Goal: Task Accomplishment & Management: Use online tool/utility

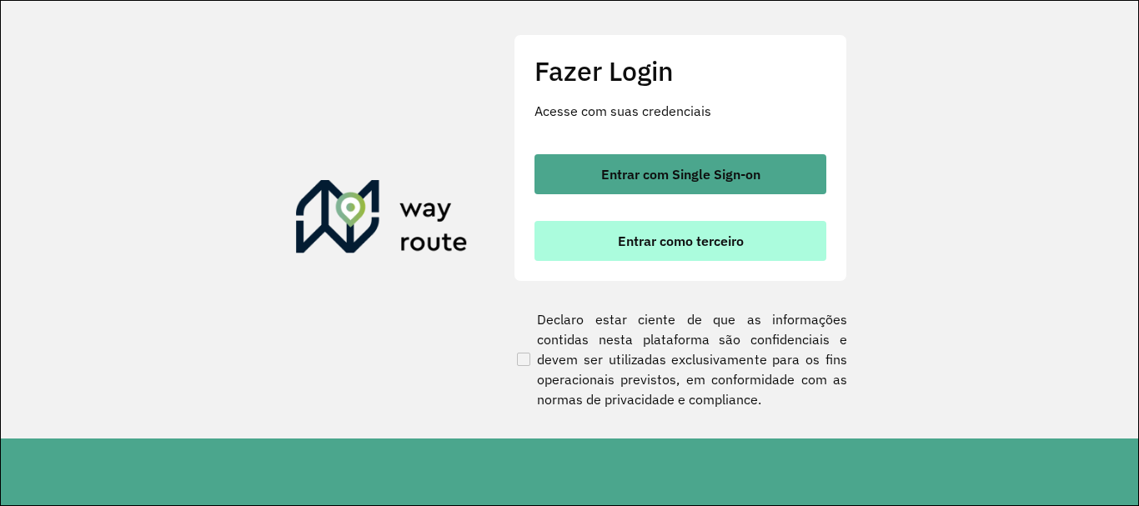
click at [778, 256] on button "Entrar como terceiro" at bounding box center [680, 241] width 292 height 40
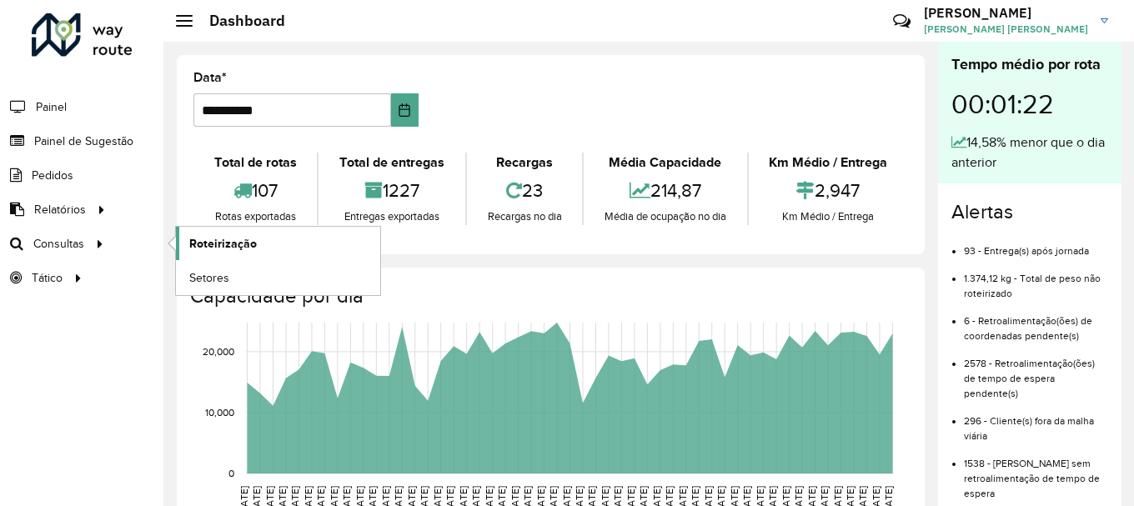
click at [278, 228] on link "Roteirização" at bounding box center [278, 243] width 204 height 33
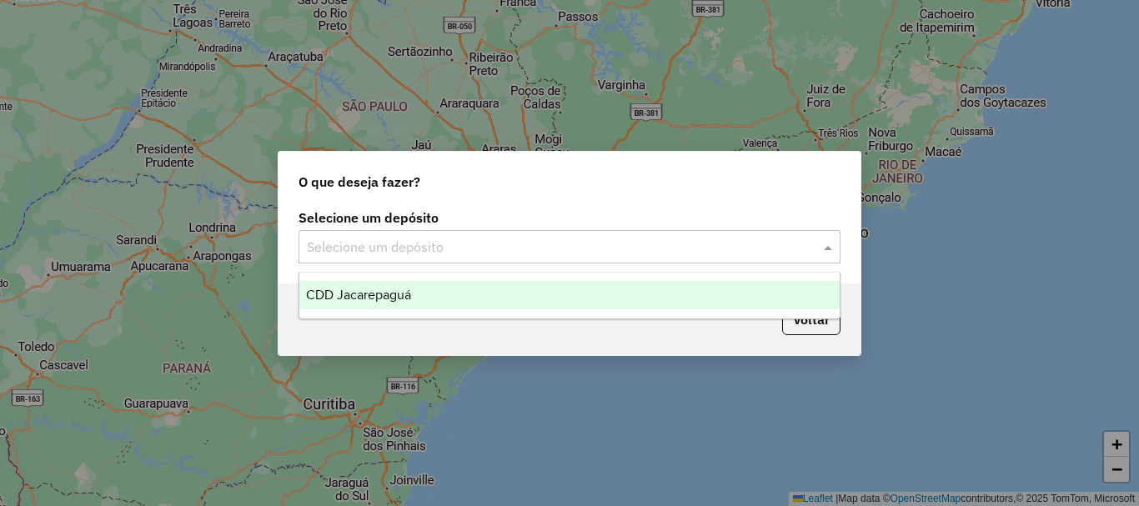
click at [468, 263] on div "Selecione um depósito" at bounding box center [569, 246] width 542 height 33
click at [407, 305] on div "CDD Jacarepaguá" at bounding box center [569, 295] width 540 height 28
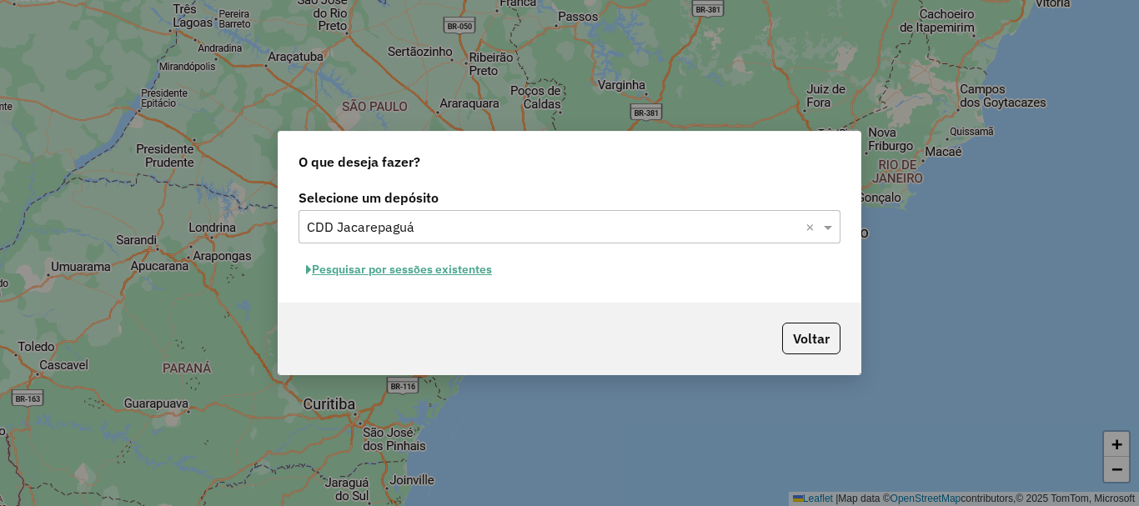
click at [468, 277] on button "Pesquisar por sessões existentes" at bounding box center [398, 270] width 201 height 26
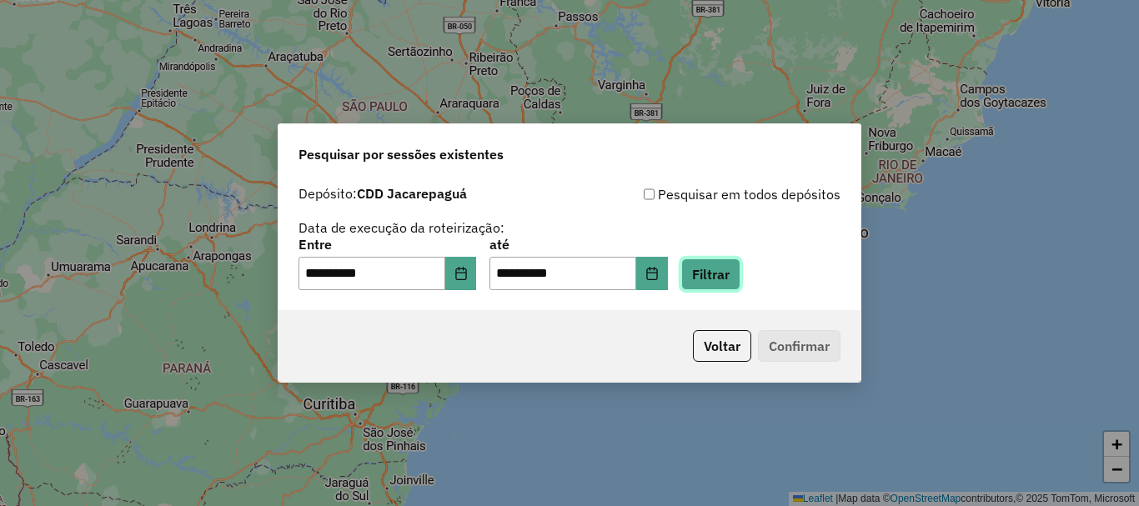
click at [721, 284] on button "Filtrar" at bounding box center [710, 274] width 59 height 32
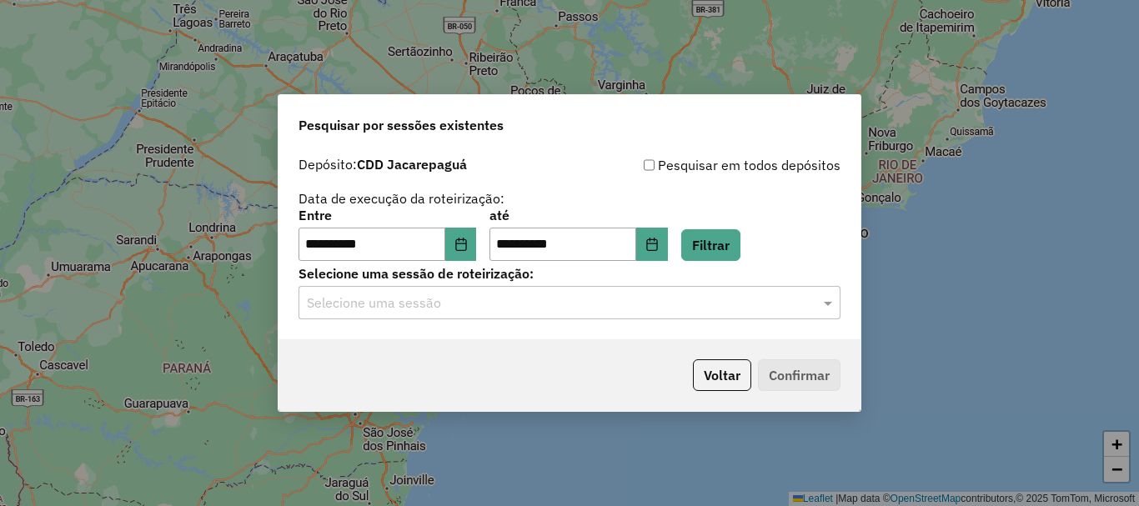
click at [629, 298] on input "text" at bounding box center [553, 303] width 492 height 20
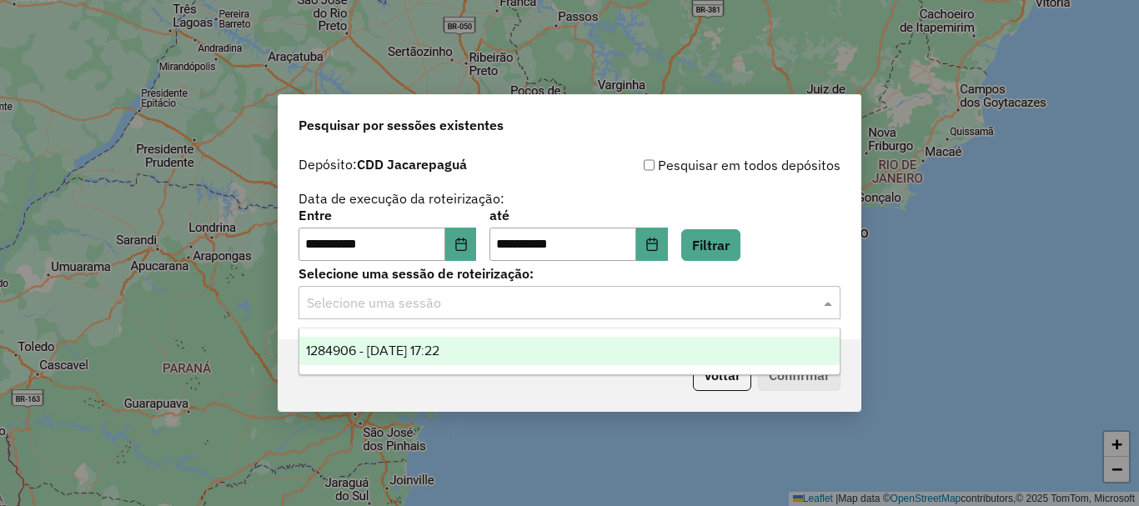
click at [487, 348] on div "1284906 - 29/09/2025 17:22" at bounding box center [569, 351] width 540 height 28
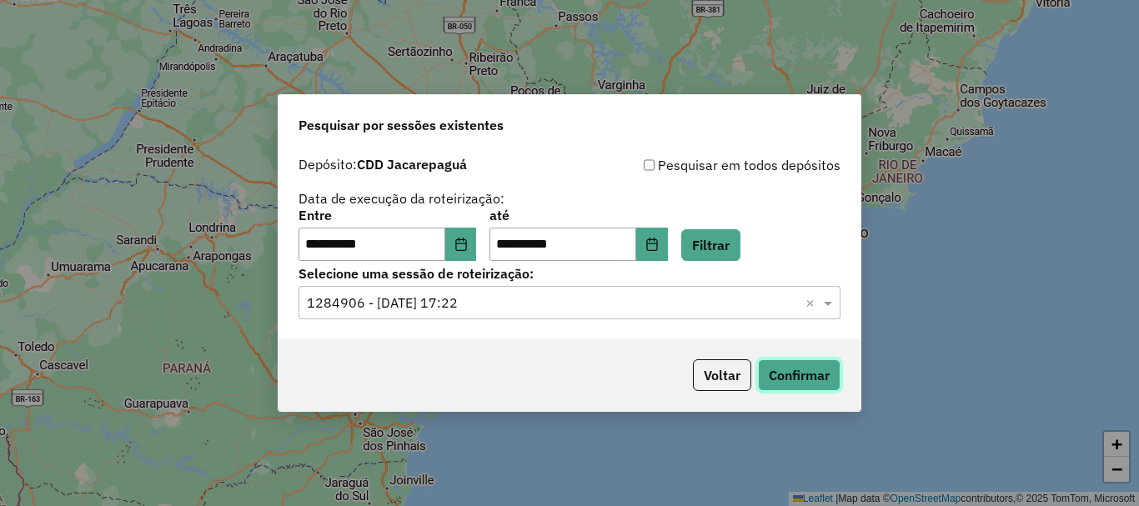
click at [813, 365] on button "Confirmar" at bounding box center [799, 375] width 83 height 32
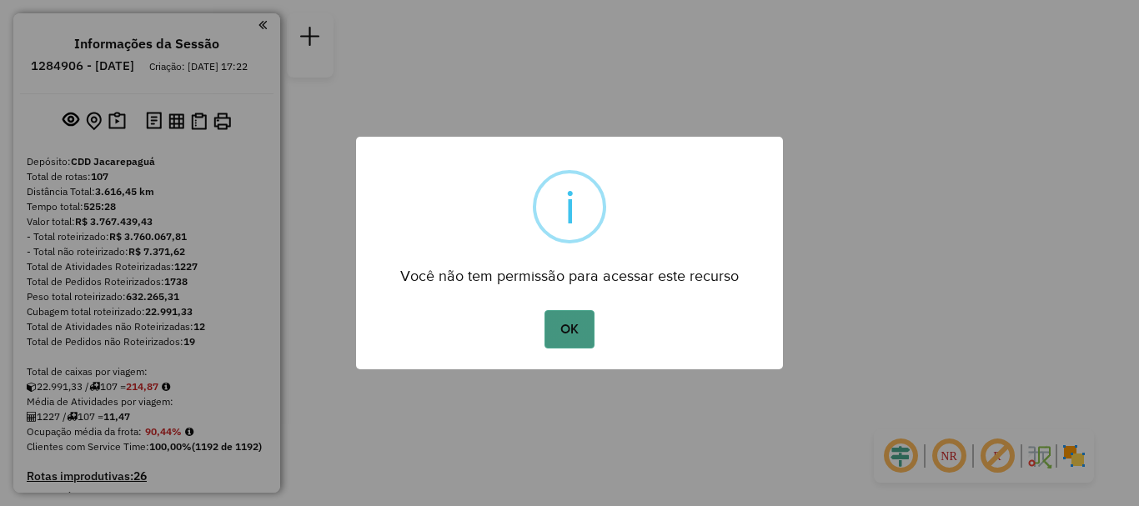
click at [563, 341] on button "OK" at bounding box center [568, 329] width 49 height 38
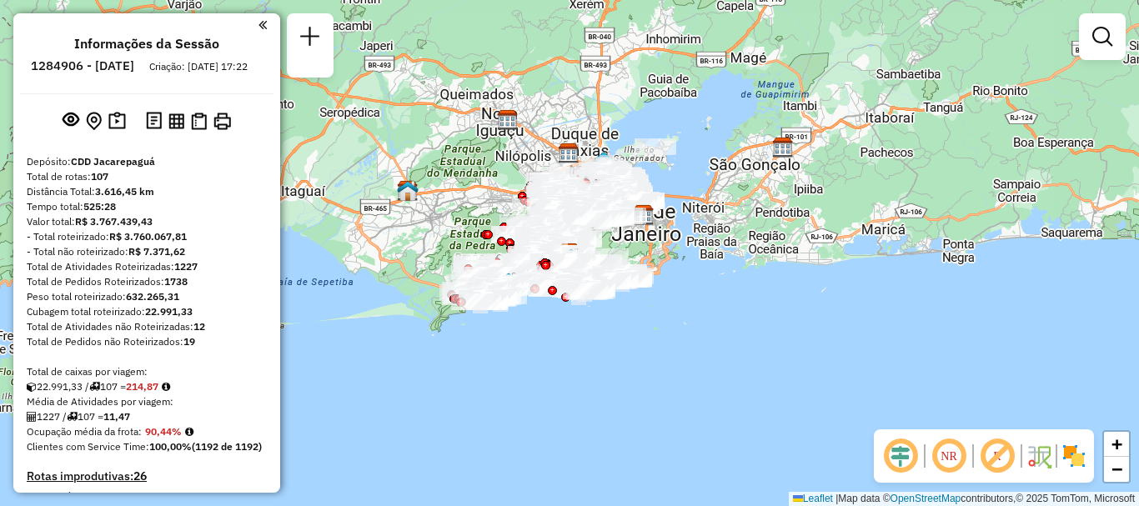
scroll to position [704, 0]
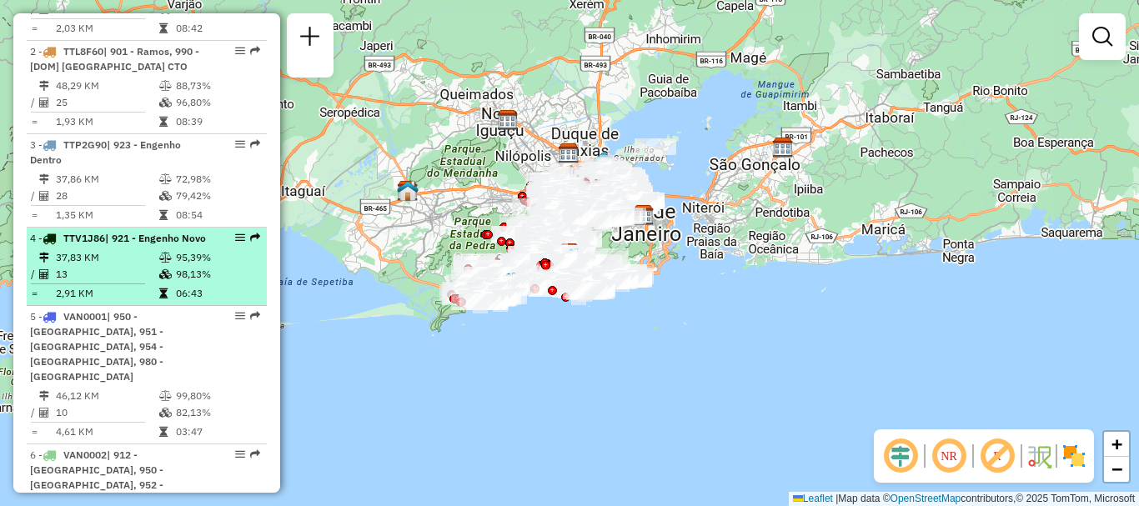
click at [77, 283] on td "13" at bounding box center [106, 274] width 103 height 17
select select "**********"
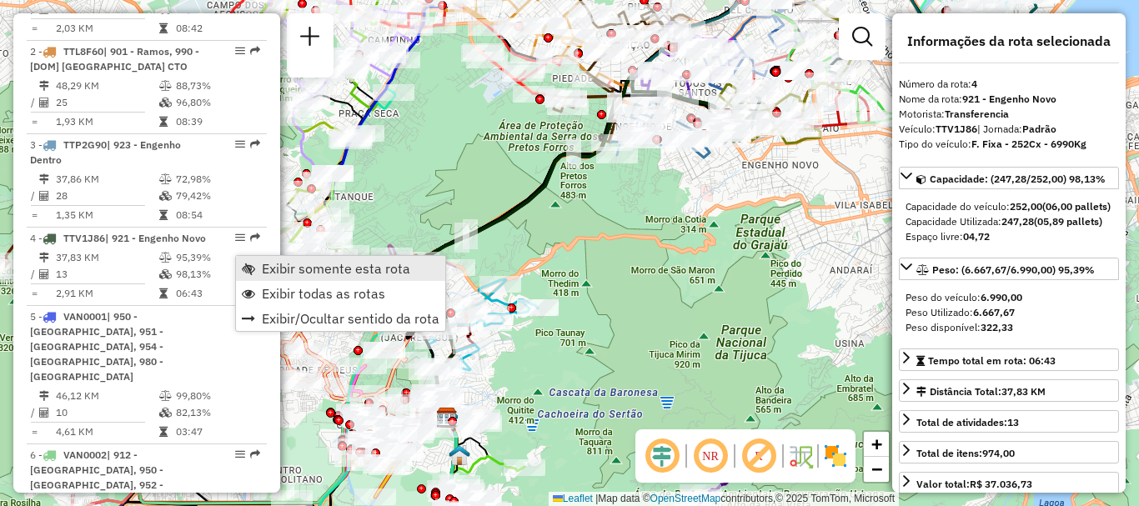
click at [252, 263] on span "Exibir somente esta rota" at bounding box center [248, 268] width 13 height 13
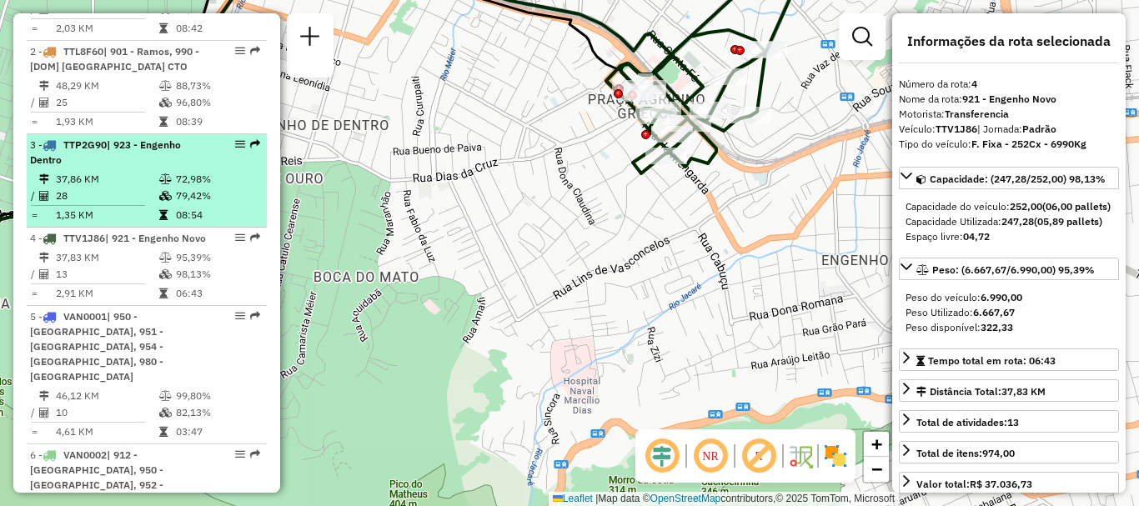
click at [239, 203] on td "79,42%" at bounding box center [217, 196] width 84 height 17
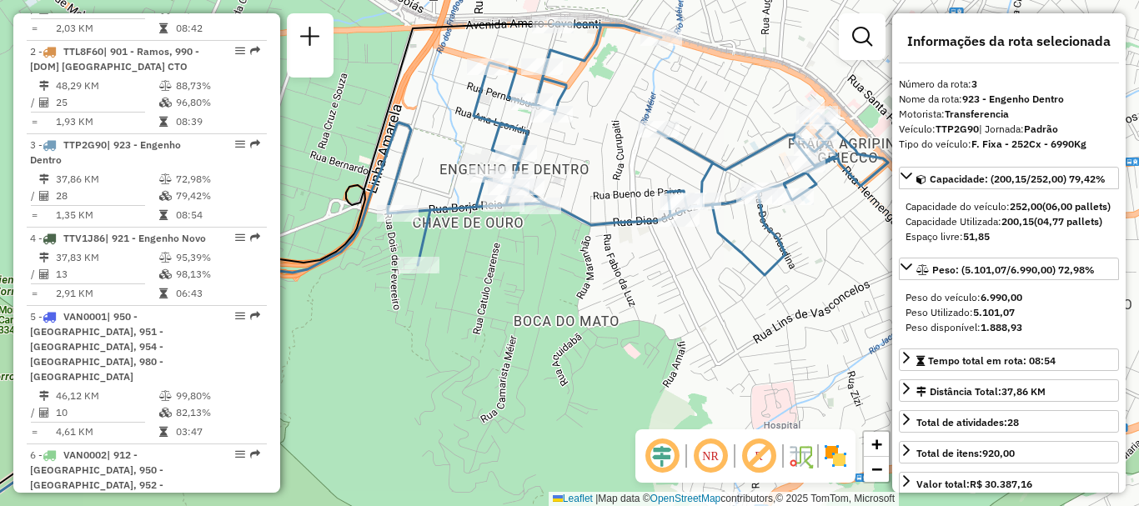
drag, startPoint x: 699, startPoint y: 127, endPoint x: 699, endPoint y: 172, distance: 45.0
click at [699, 172] on icon at bounding box center [643, 149] width 490 height 251
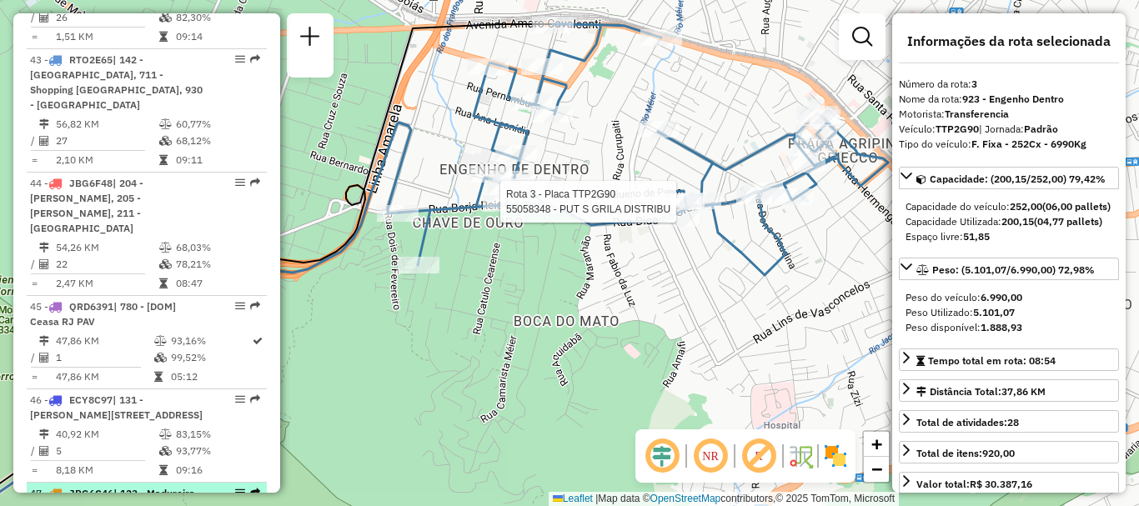
click at [90, 487] on span "JBG6C46" at bounding box center [91, 493] width 44 height 13
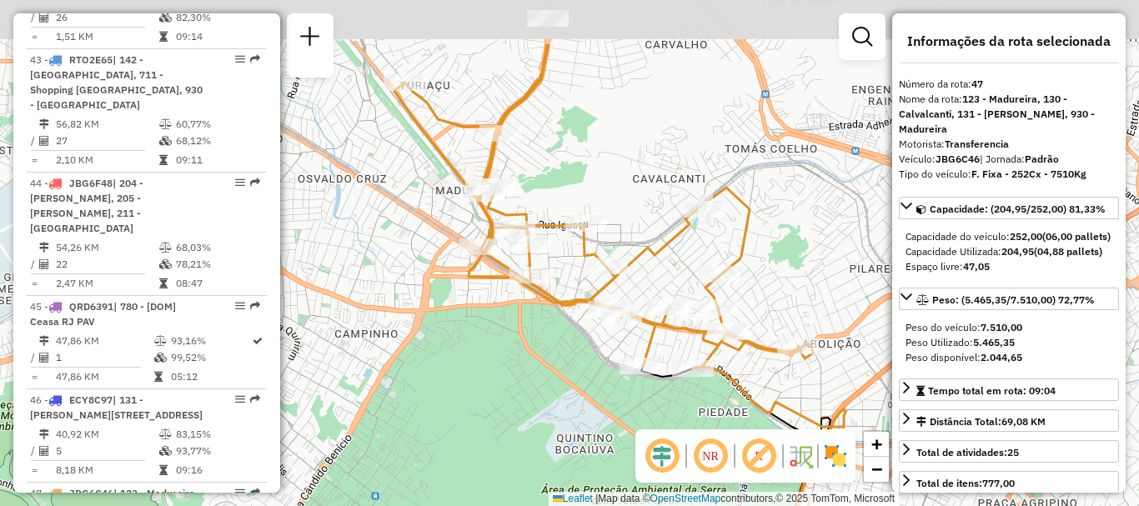
drag, startPoint x: 548, startPoint y: 116, endPoint x: 576, endPoint y: 211, distance: 99.2
click at [576, 211] on div "Janela de atendimento Grade de atendimento Capacidade Transportadoras Veículos …" at bounding box center [569, 253] width 1139 height 506
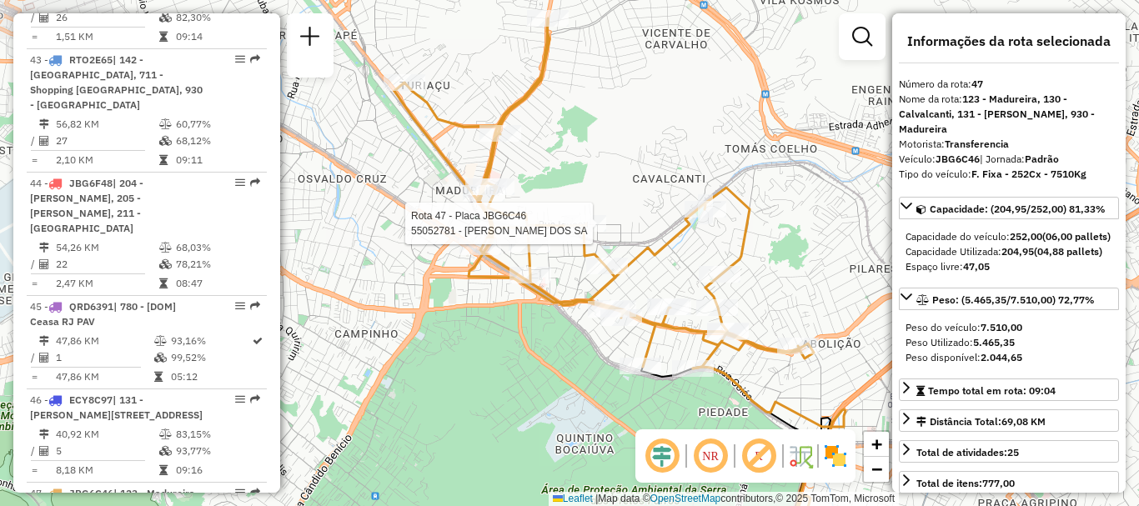
click at [576, 211] on div "Rota 47 - Placa JBG6C46 55052781 - SUZANA SILVA DOS SA Janela de atendimento Gr…" at bounding box center [569, 253] width 1139 height 506
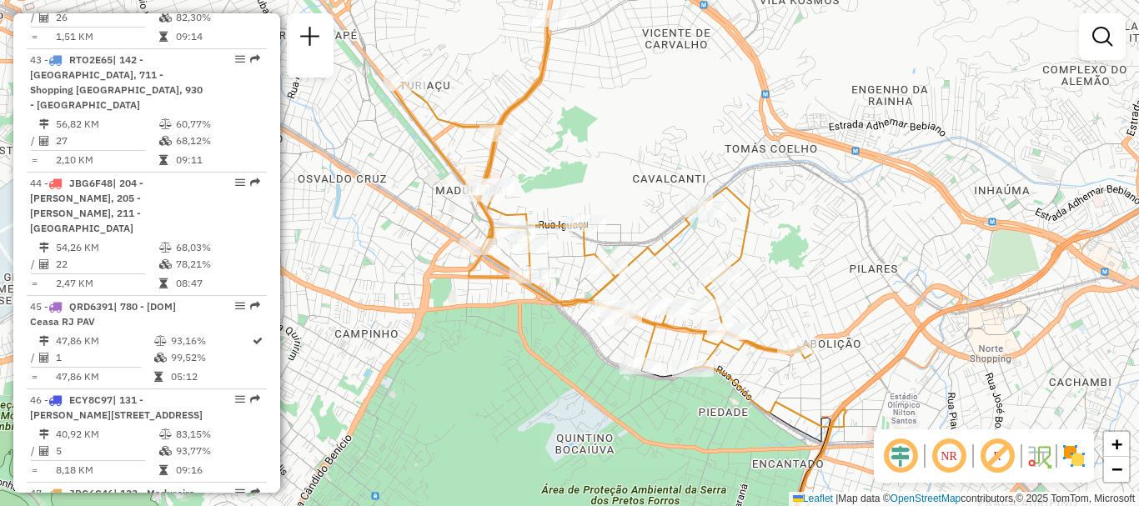
click at [576, 211] on div "Rota 47 - Placa JBG6C46 55052781 - SUZANA SILVA DOS SA Janela de atendimento Gr…" at bounding box center [569, 253] width 1139 height 506
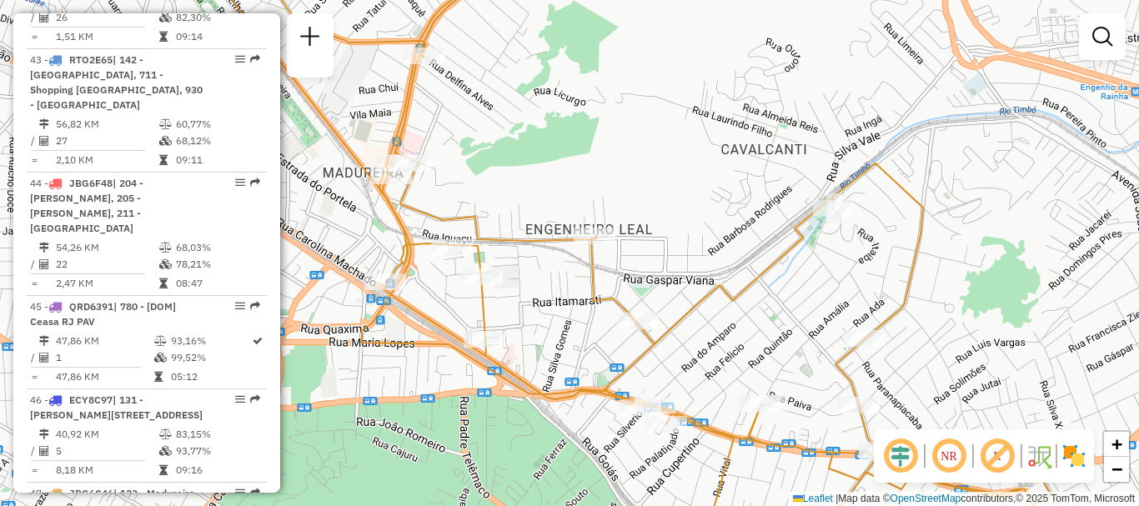
select select "**********"
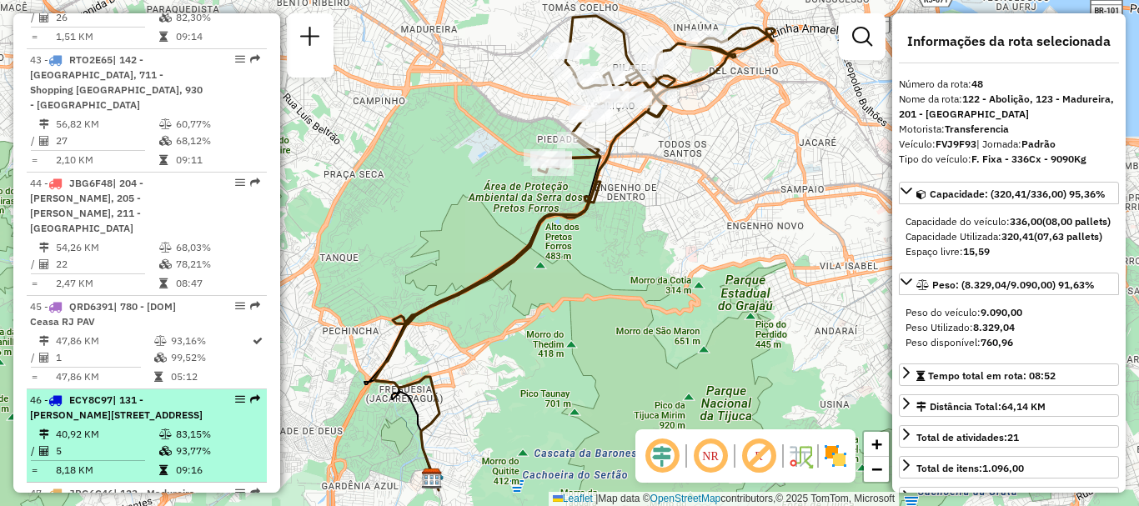
click at [158, 462] on td at bounding box center [166, 470] width 17 height 17
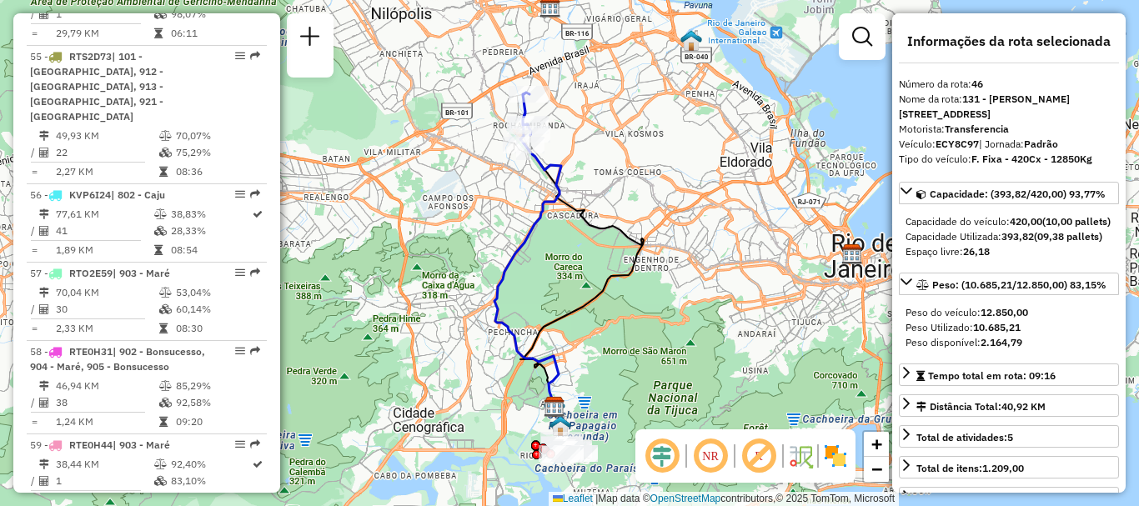
scroll to position [4664, 0]
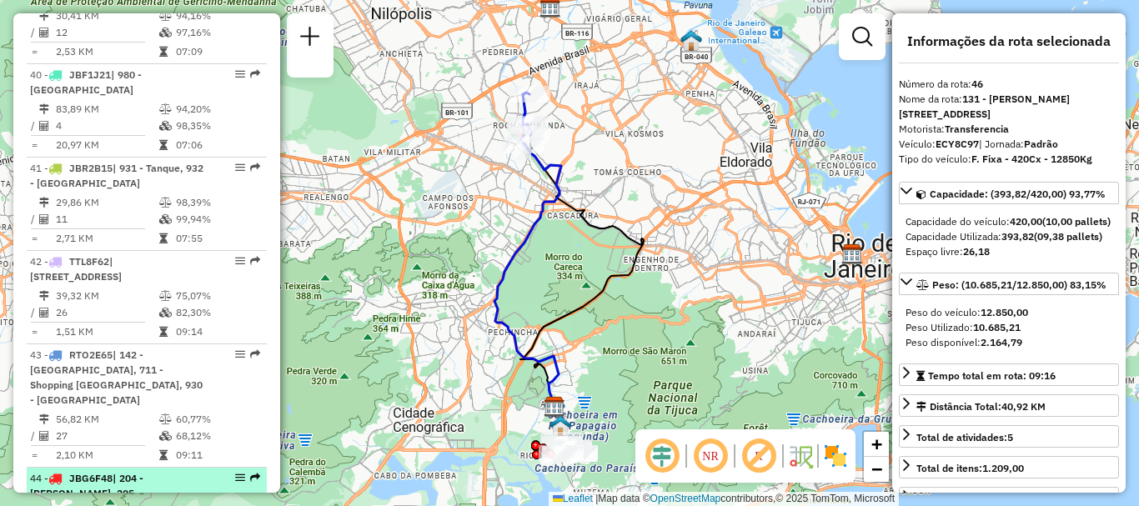
click at [203, 471] on div "44 - JBG6F48 | 204 - Oswaldo Cruz, 205 - Bento Ribeiro, 211 - Jardim Salucap" at bounding box center [146, 501] width 233 height 60
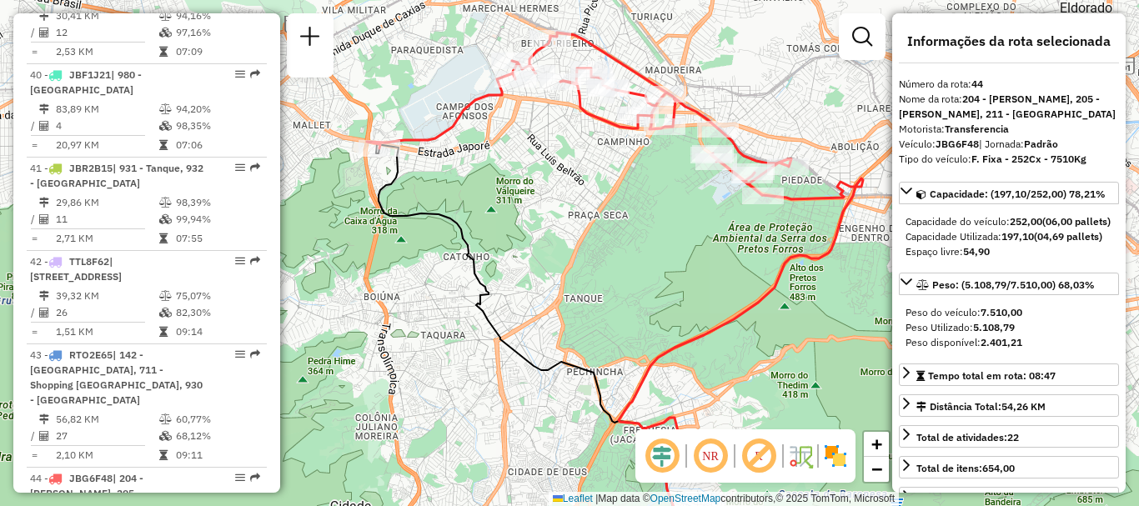
drag, startPoint x: 609, startPoint y: 176, endPoint x: 624, endPoint y: 214, distance: 41.2
click at [624, 214] on div "Janela de atendimento Grade de atendimento Capacidade Transportadoras Veículos …" at bounding box center [569, 253] width 1139 height 506
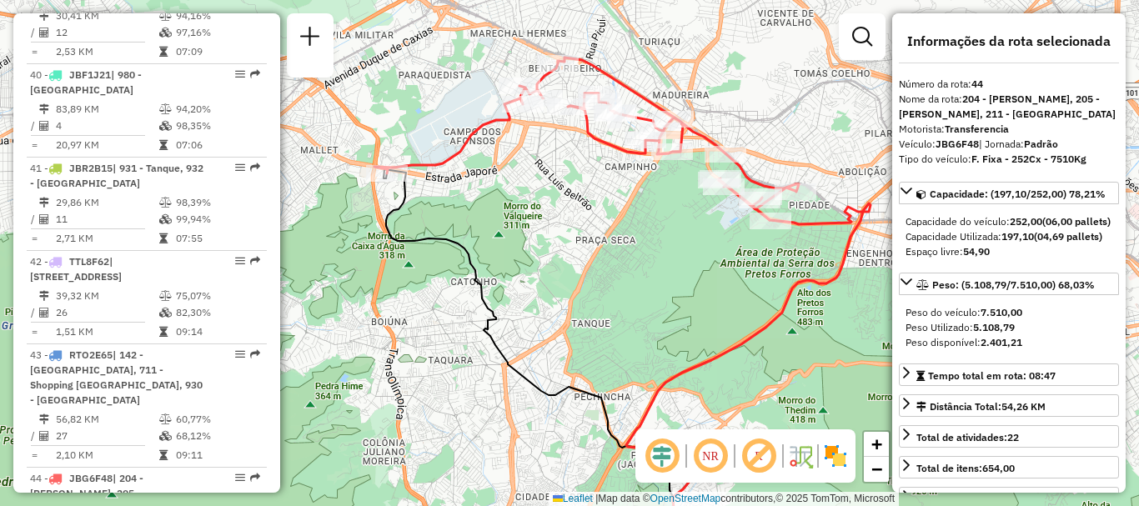
click at [624, 214] on div "Janela de atendimento Grade de atendimento Capacidade Transportadoras Veículos …" at bounding box center [569, 253] width 1139 height 506
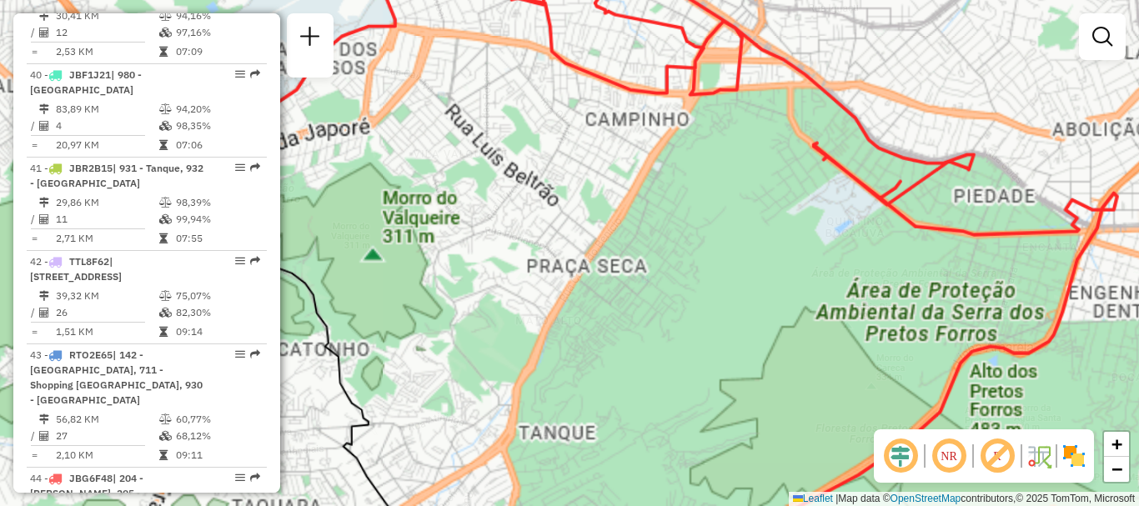
click at [624, 215] on div "Janela de atendimento Grade de atendimento Capacidade Transportadoras Veículos …" at bounding box center [569, 253] width 1139 height 506
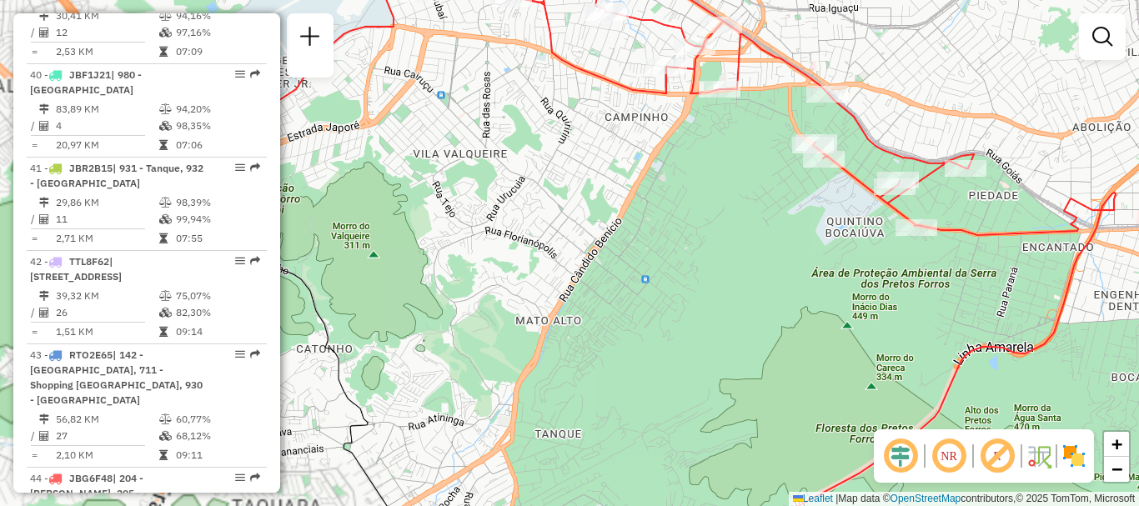
click at [618, 217] on div "Janela de atendimento Grade de atendimento Capacidade Transportadoras Veículos …" at bounding box center [569, 253] width 1139 height 506
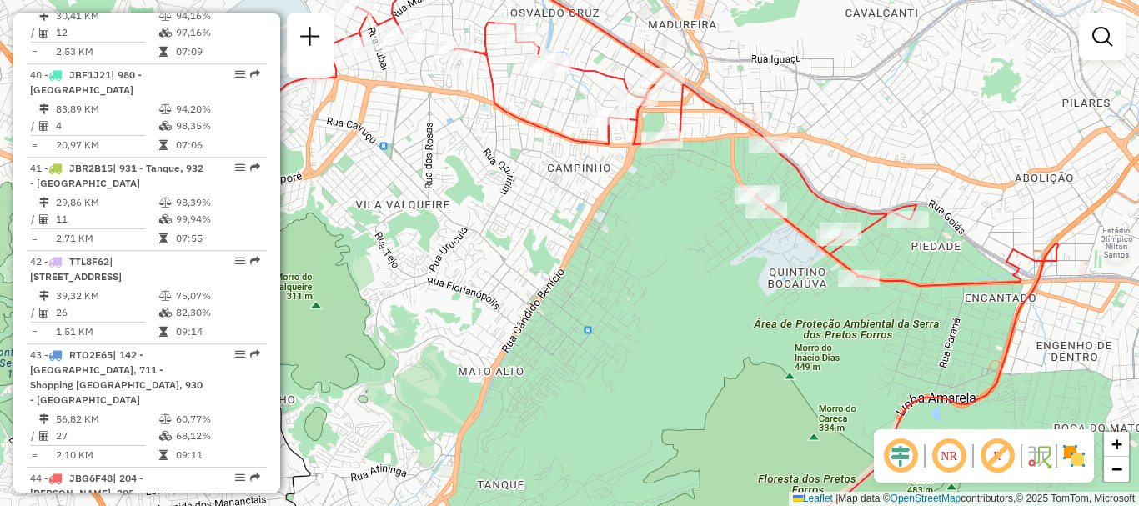
drag, startPoint x: 638, startPoint y: 169, endPoint x: 580, endPoint y: 220, distance: 76.8
click at [580, 220] on div "Janela de atendimento Grade de atendimento Capacidade Transportadoras Veículos …" at bounding box center [569, 253] width 1139 height 506
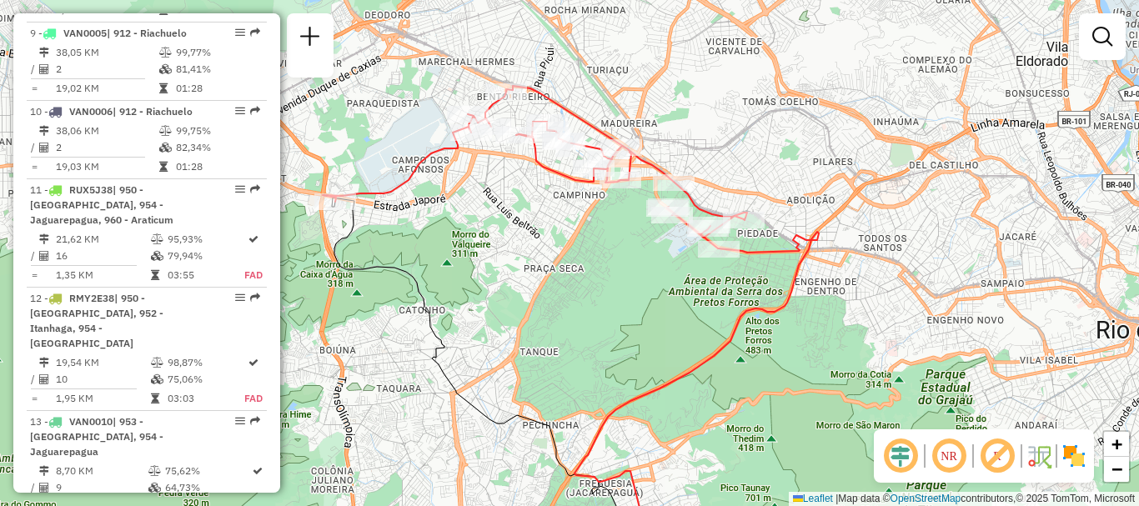
scroll to position [4555, 0]
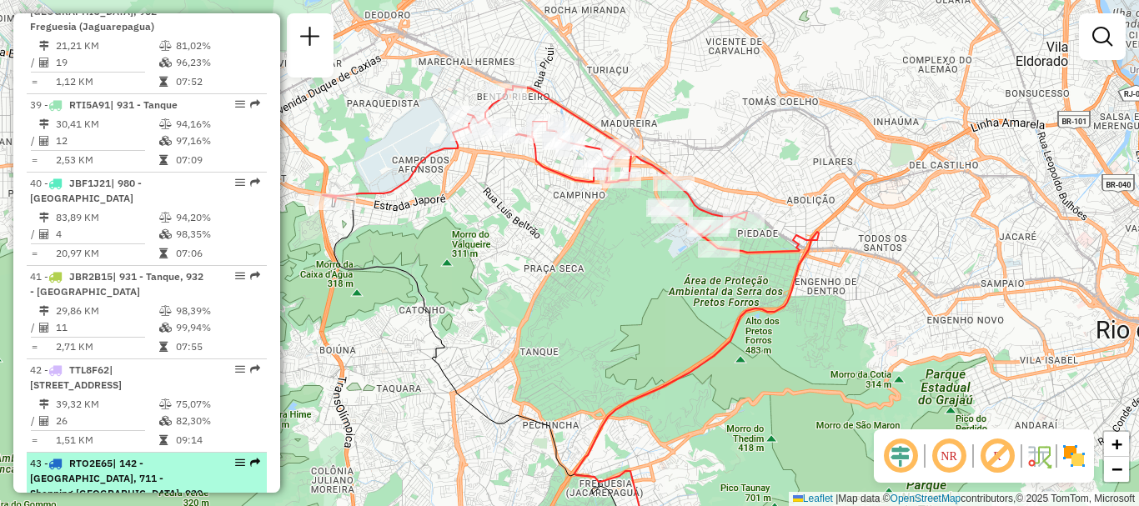
click at [183, 457] on span "| 142 - Marechal, 711 - Shopping Madureira, 930 - Madureira" at bounding box center [116, 486] width 173 height 58
select select "**********"
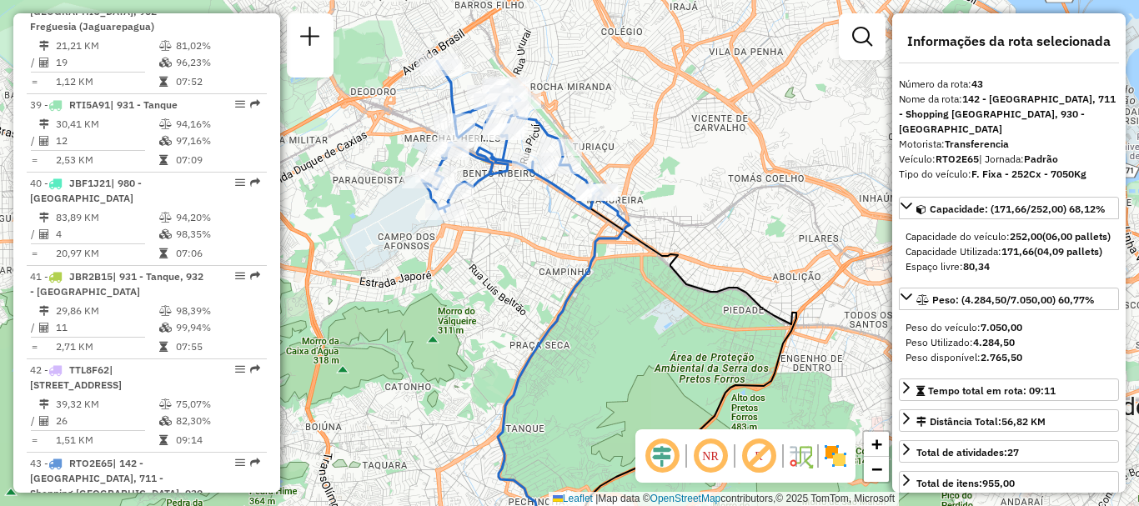
scroll to position [4866, 0]
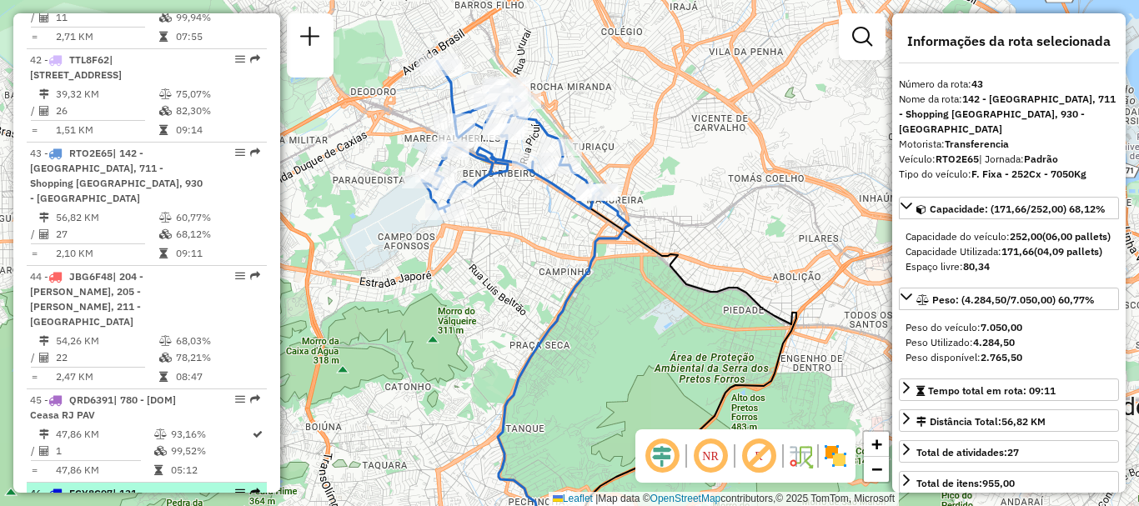
click at [198, 486] on div "46 - ECY8C97 | 131 - Vicente de Carvalho, 142 - Marechal" at bounding box center [118, 501] width 177 height 30
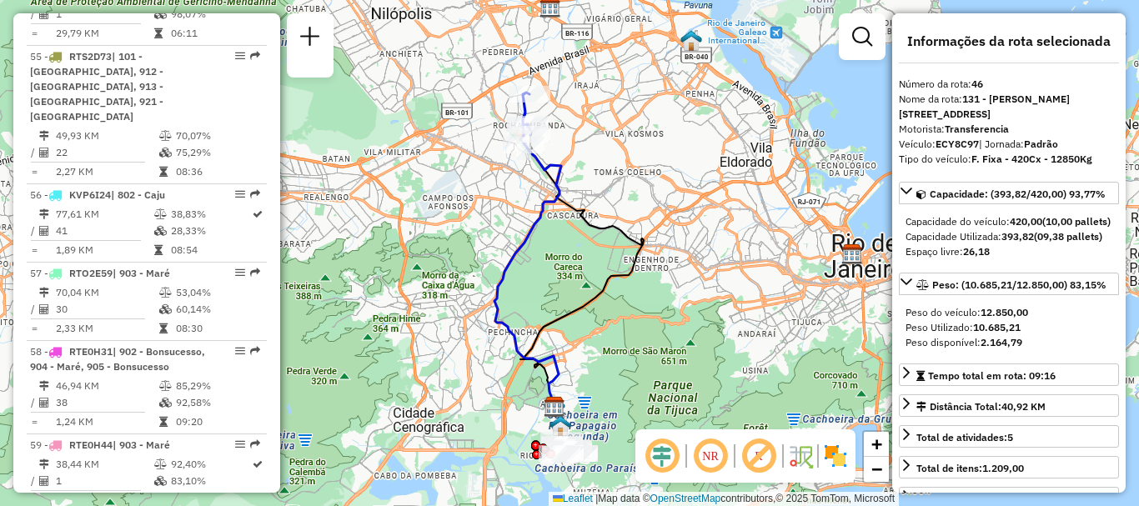
scroll to position [4664, 0]
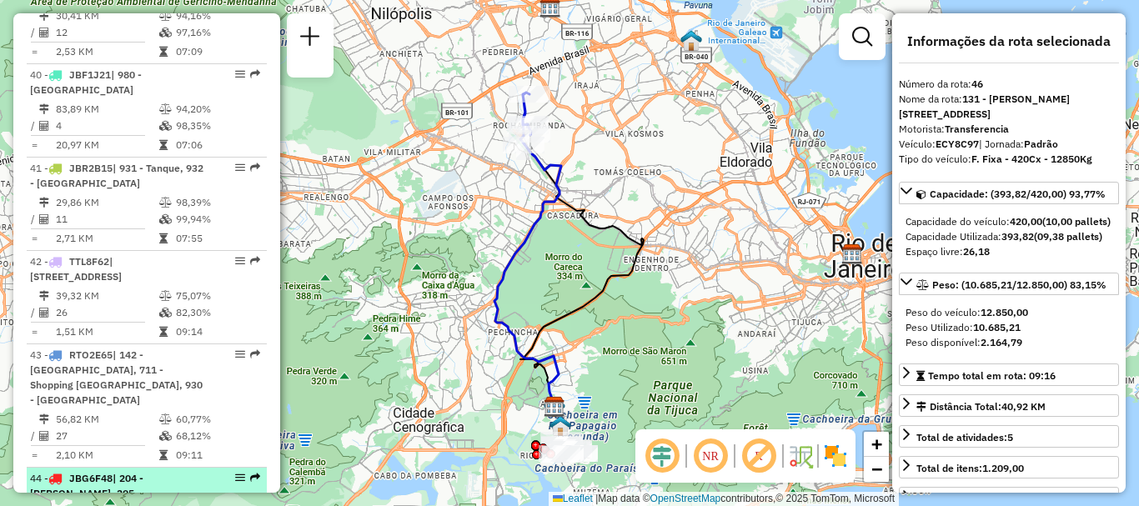
click at [180, 471] on div "44 - JBG6F48 | 204 - Oswaldo Cruz, 205 - Bento Ribeiro, 211 - Jardim Salucap" at bounding box center [118, 501] width 177 height 60
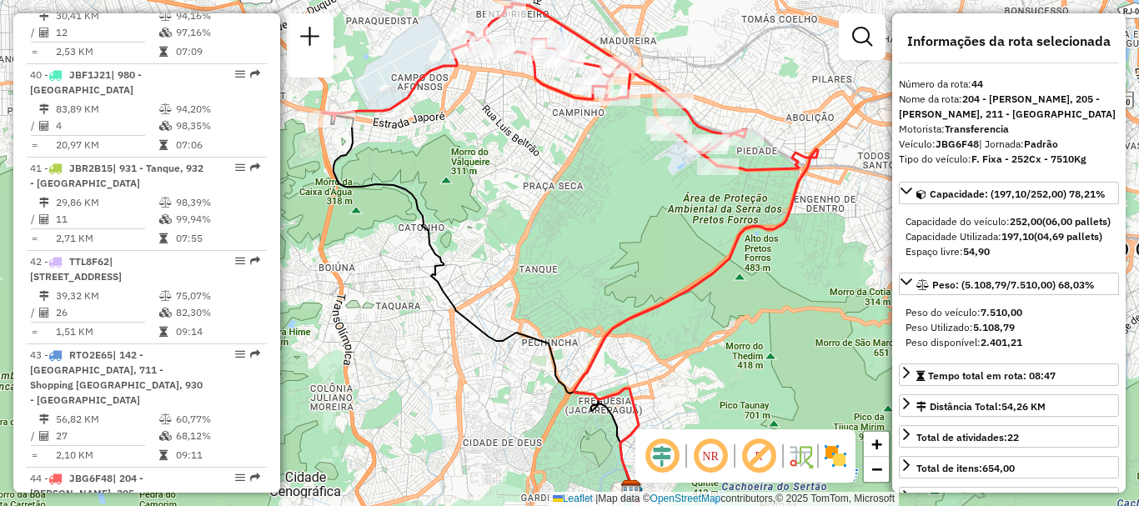
scroll to position [5441, 0]
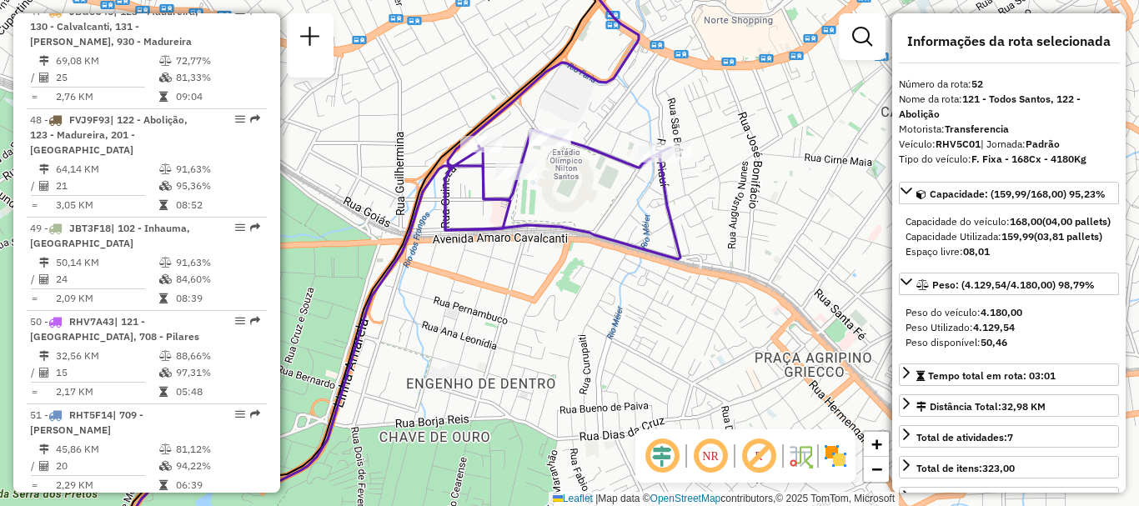
click at [476, 473] on div "Janela de atendimento Grade de atendimento Capacidade Transportadoras Veículos …" at bounding box center [569, 253] width 1139 height 506
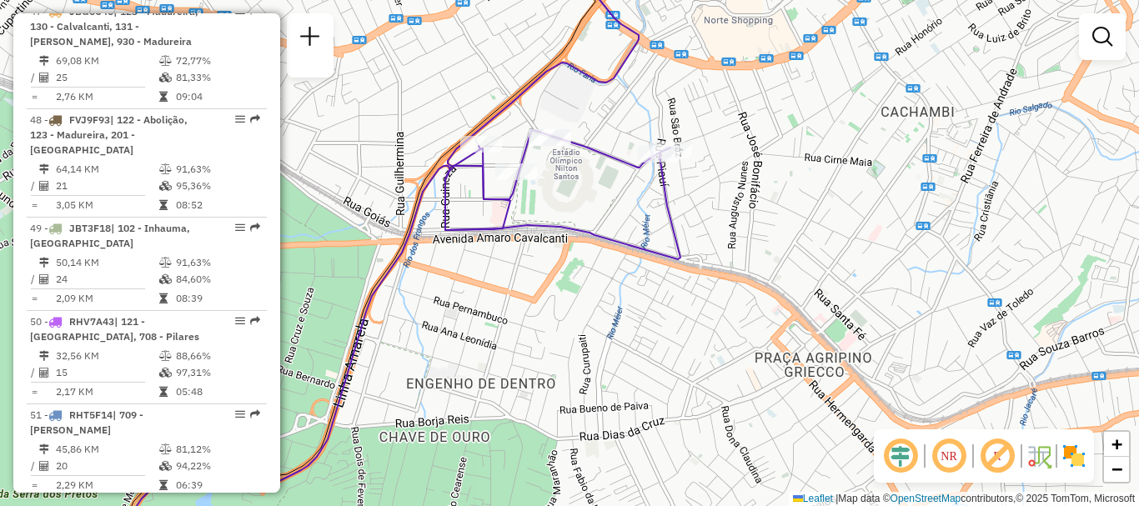
scroll to position [611, 0]
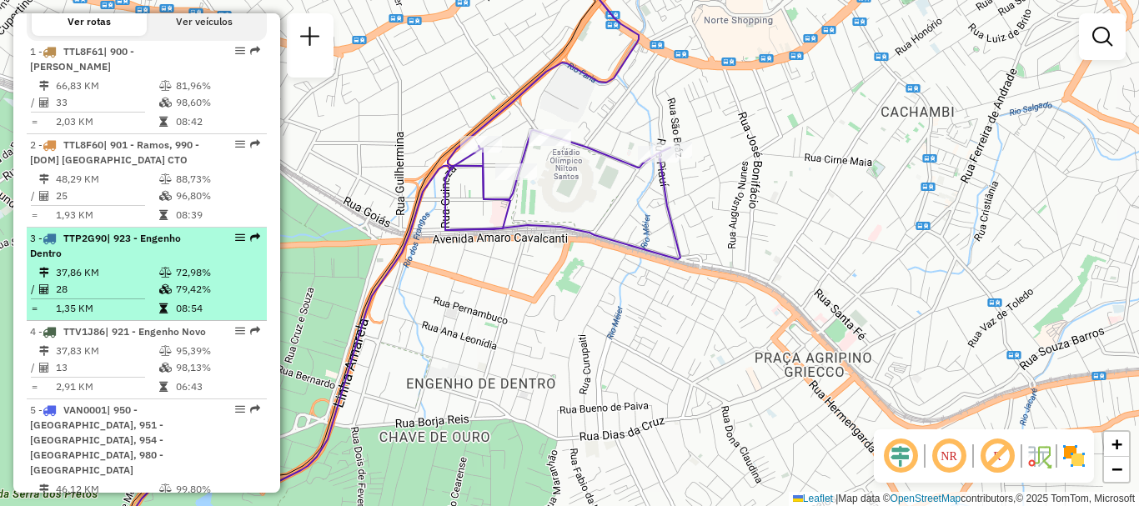
click at [187, 251] on div "3 - TTP2G90 | 923 - Engenho Dentro" at bounding box center [118, 246] width 177 height 30
select select "**********"
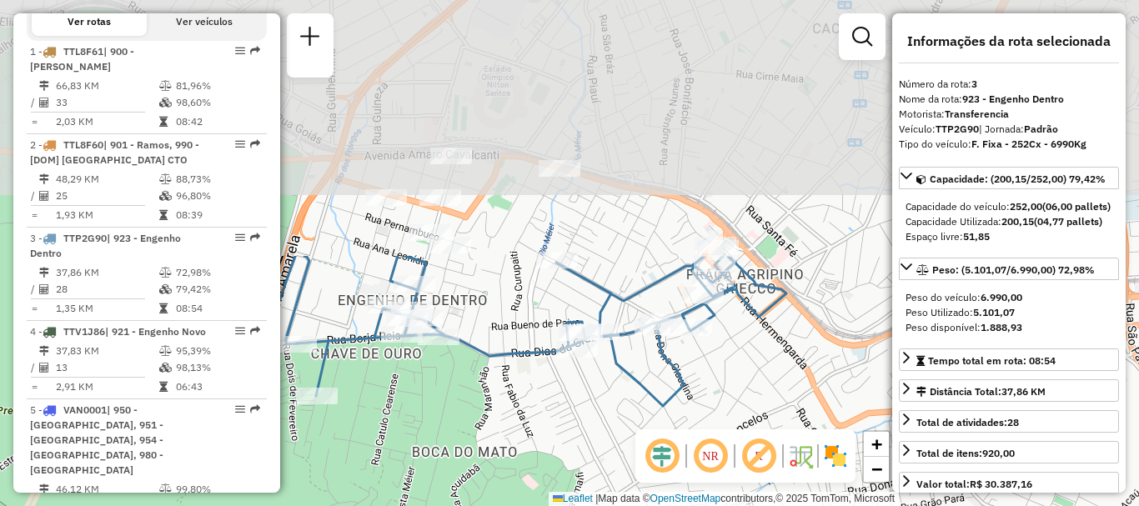
drag, startPoint x: 719, startPoint y: 58, endPoint x: 893, endPoint y: 386, distance: 371.8
click at [893, 385] on hb-router-mapa "Informações da Sessão 1284906 - 29/09/2025 Criação: 27/09/2025 17:22 Depósito: …" at bounding box center [569, 253] width 1139 height 506
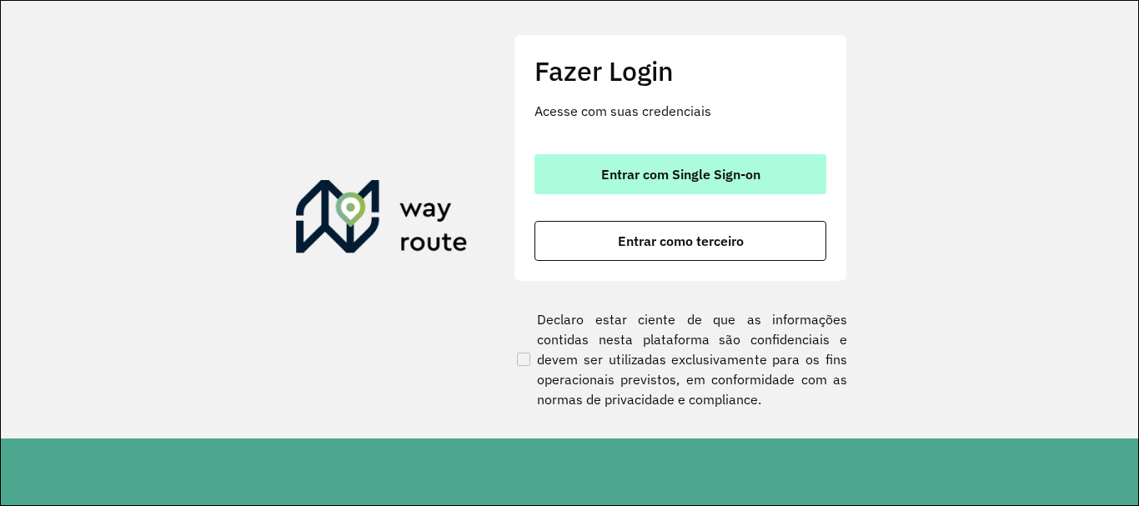
click at [719, 181] on span "Entrar com Single Sign-on" at bounding box center [680, 174] width 159 height 13
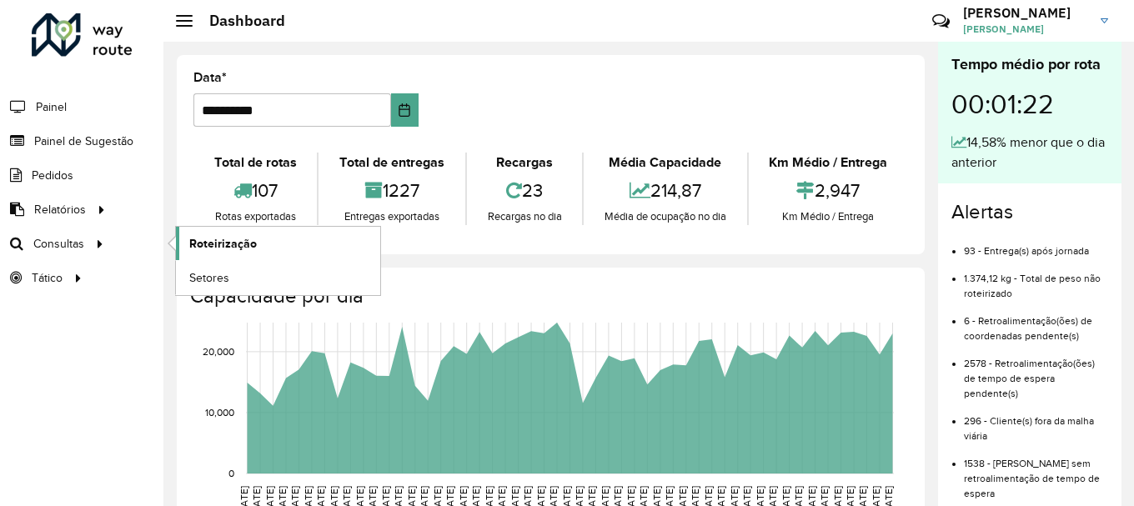
click at [213, 250] on span "Roteirização" at bounding box center [223, 244] width 68 height 18
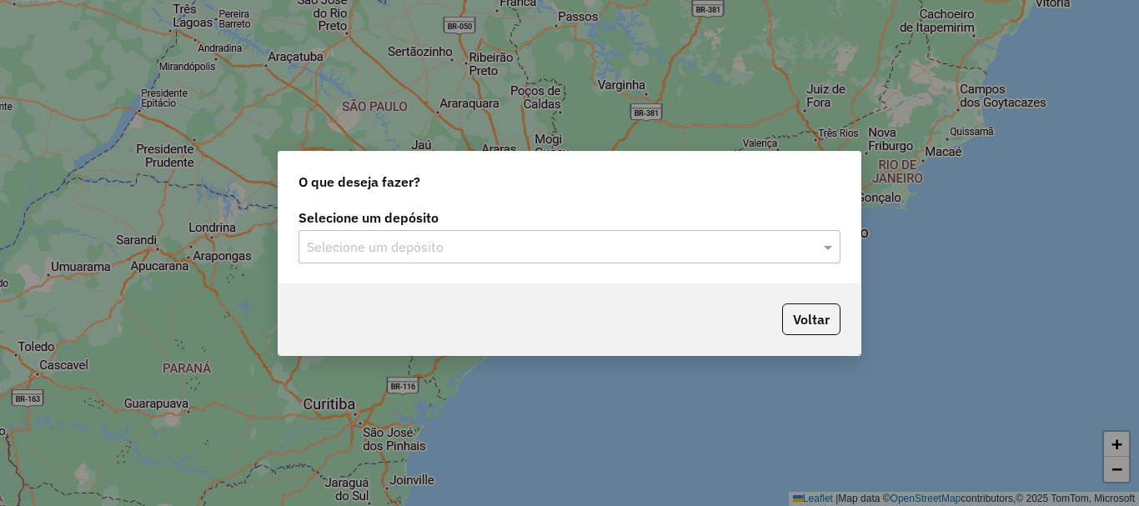
click at [365, 245] on input "text" at bounding box center [553, 248] width 492 height 20
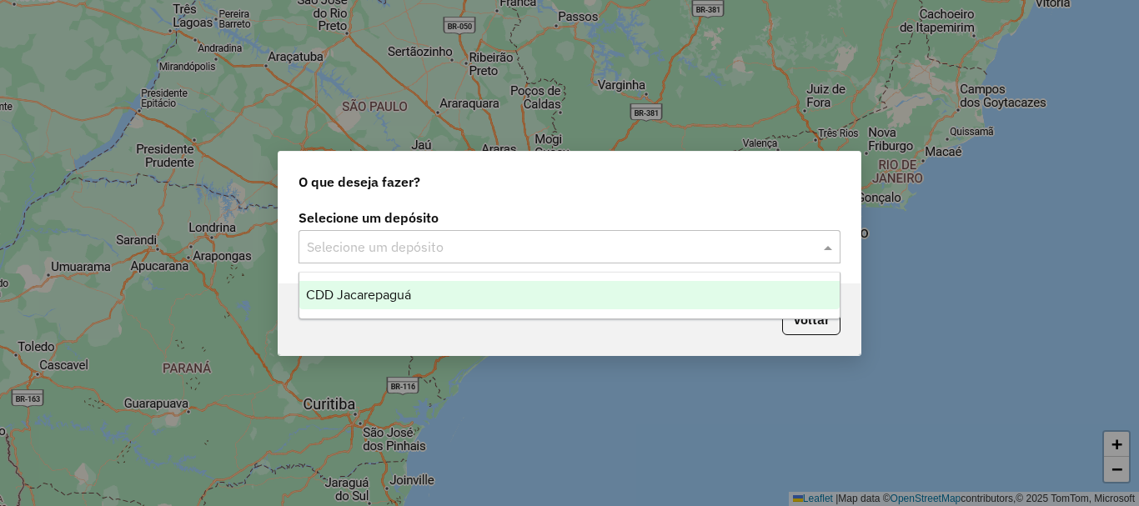
click at [401, 303] on div "CDD Jacarepaguá" at bounding box center [569, 295] width 540 height 28
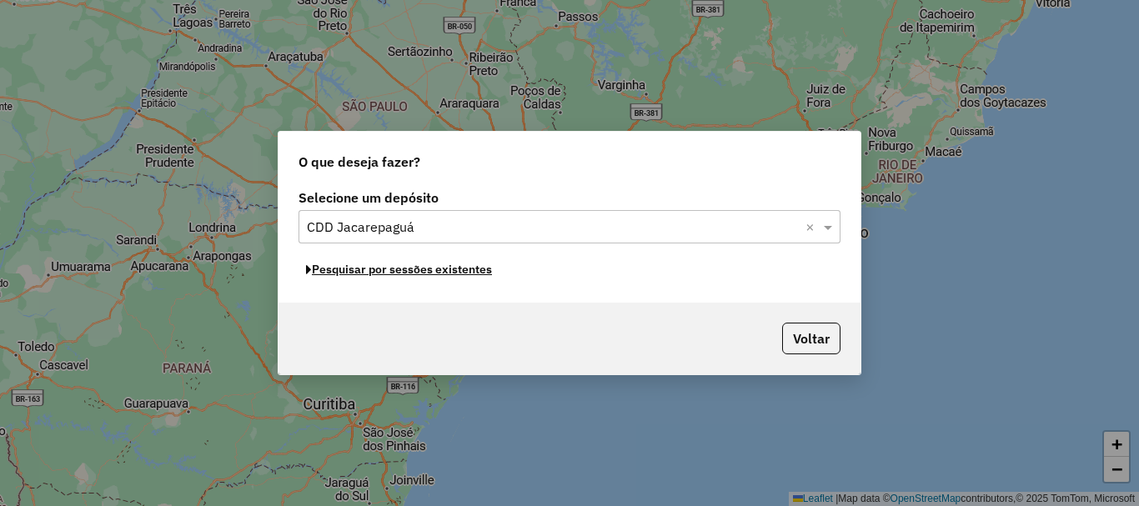
click at [478, 274] on button "Pesquisar por sessões existentes" at bounding box center [398, 270] width 201 height 26
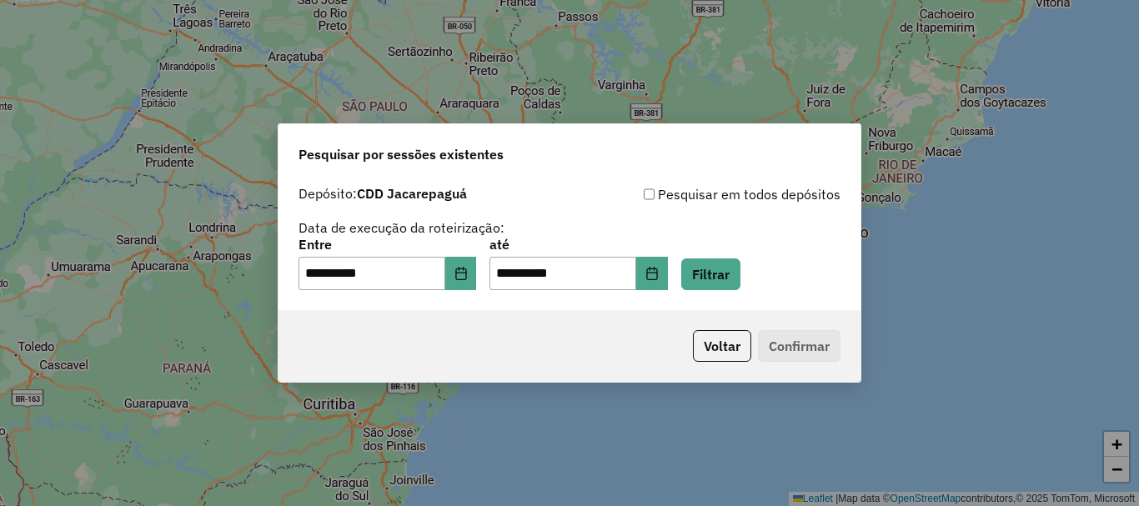
click at [695, 266] on div "**********" at bounding box center [569, 264] width 542 height 52
click at [719, 270] on button "Filtrar" at bounding box center [710, 274] width 59 height 32
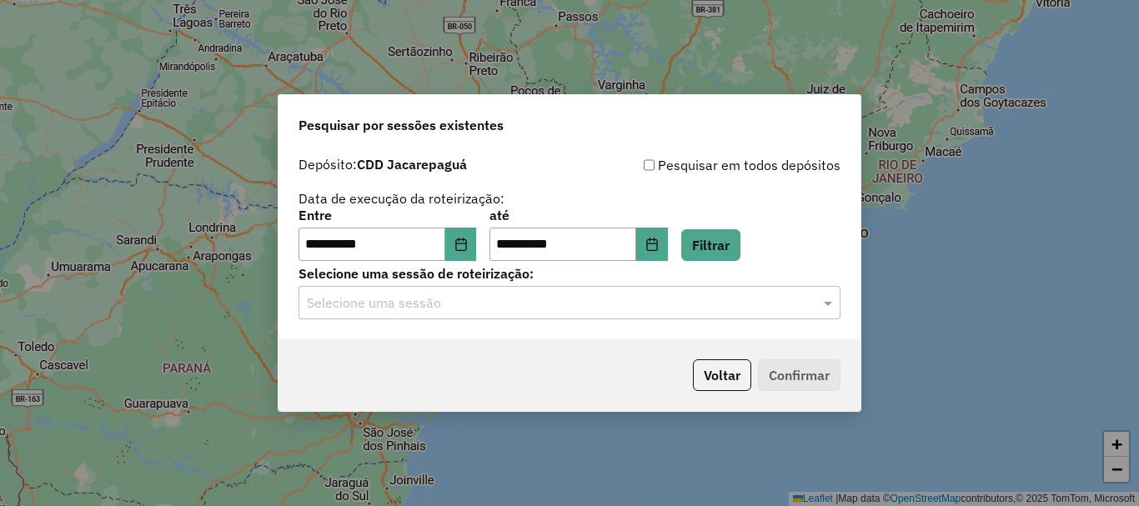
click at [698, 314] on div "Selecione uma sessão" at bounding box center [569, 302] width 542 height 33
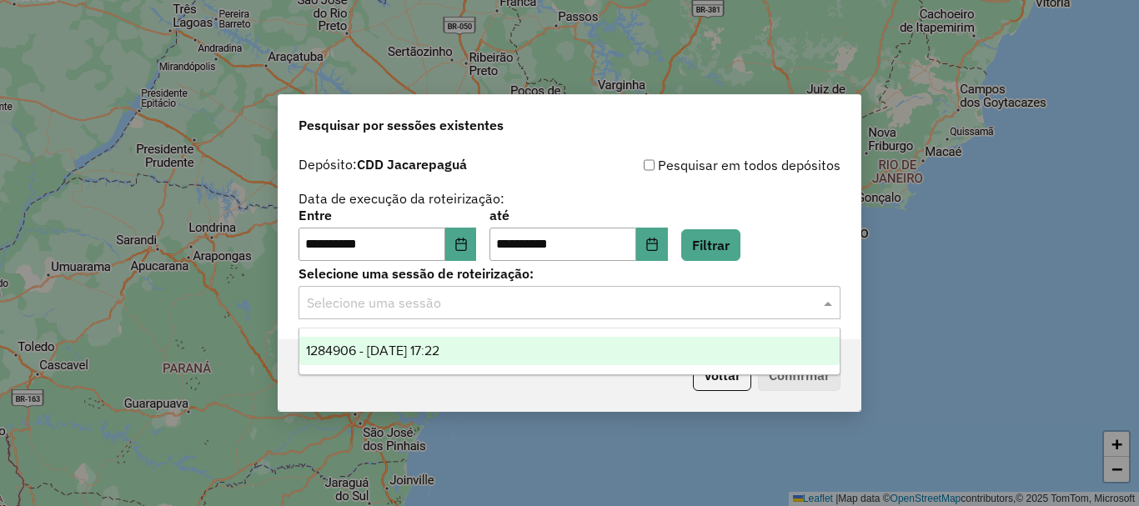
click at [509, 362] on div "1284906 - [DATE] 17:22" at bounding box center [569, 351] width 540 height 28
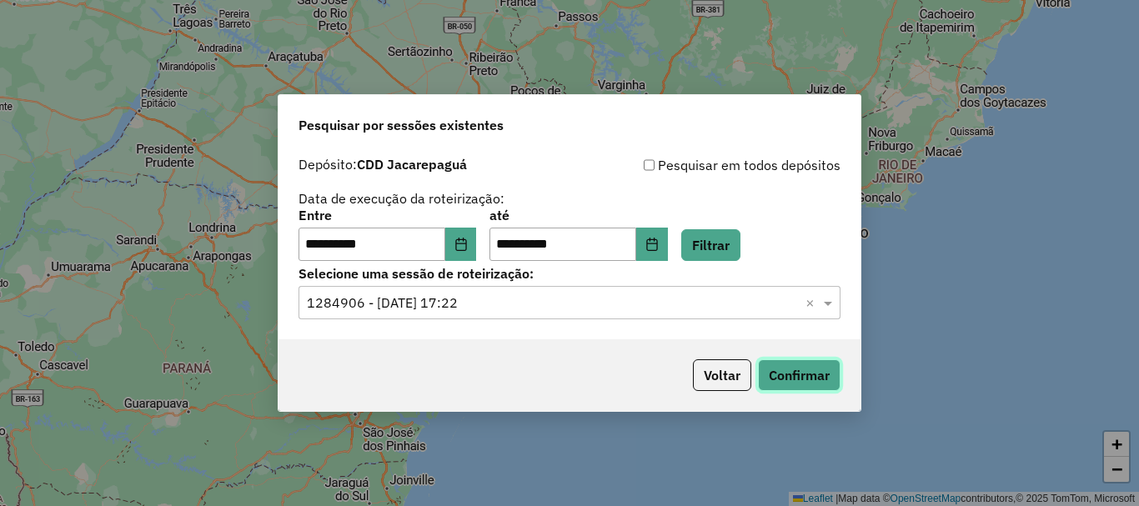
click at [803, 360] on button "Confirmar" at bounding box center [799, 375] width 83 height 32
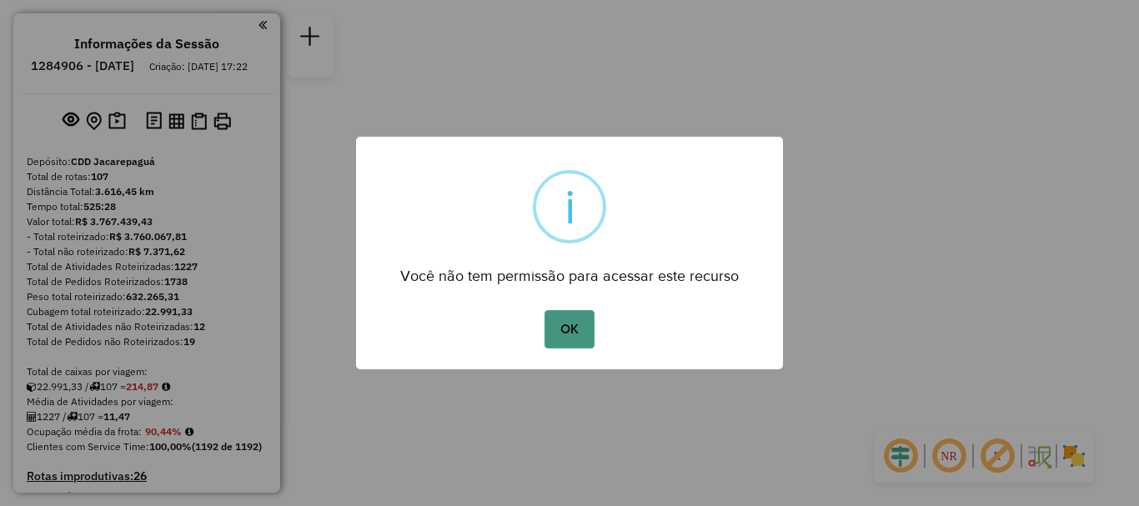
click at [564, 332] on button "OK" at bounding box center [568, 329] width 49 height 38
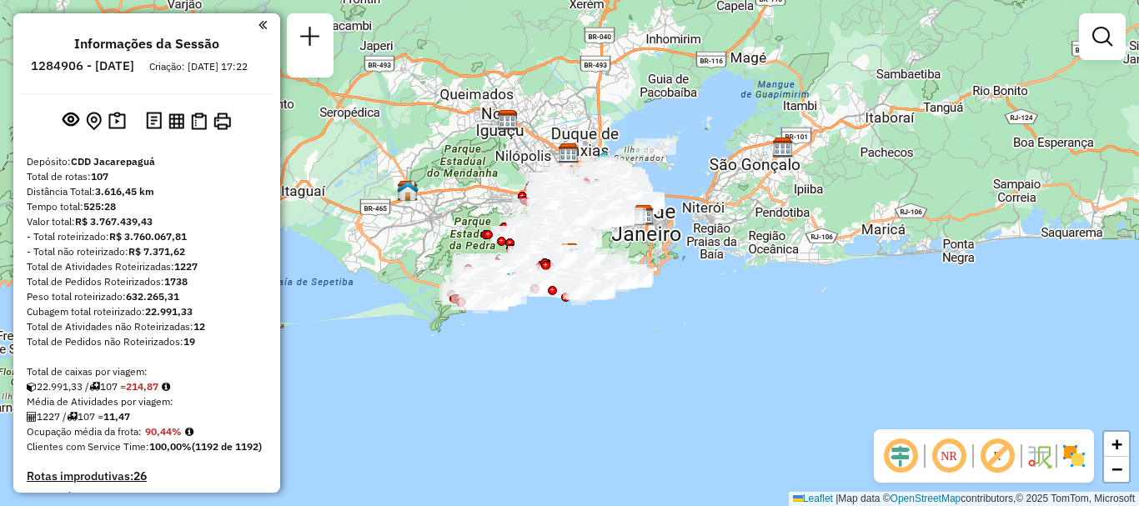
scroll to position [1590, 0]
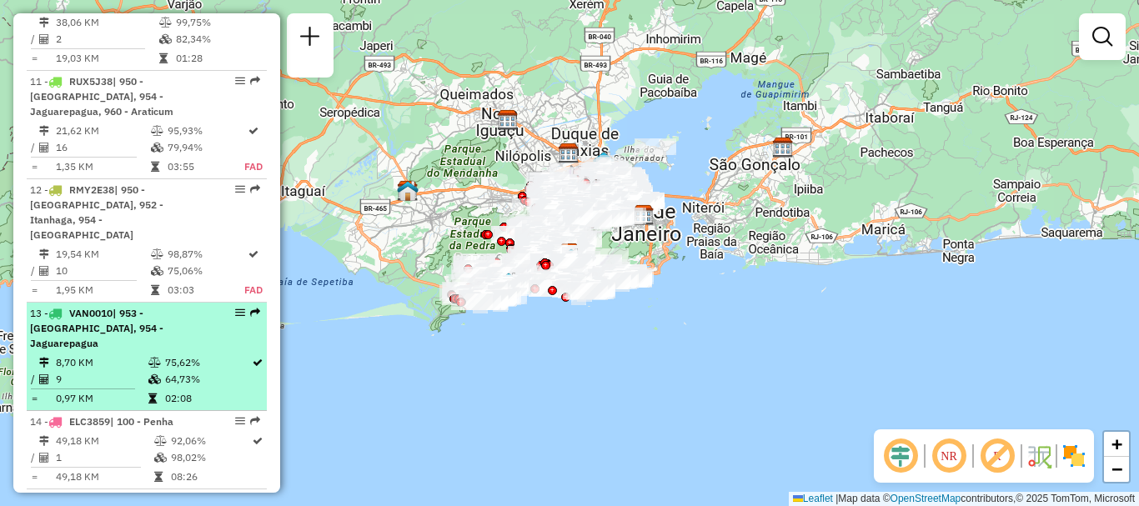
click at [236, 308] on em at bounding box center [240, 313] width 10 height 10
select select "**********"
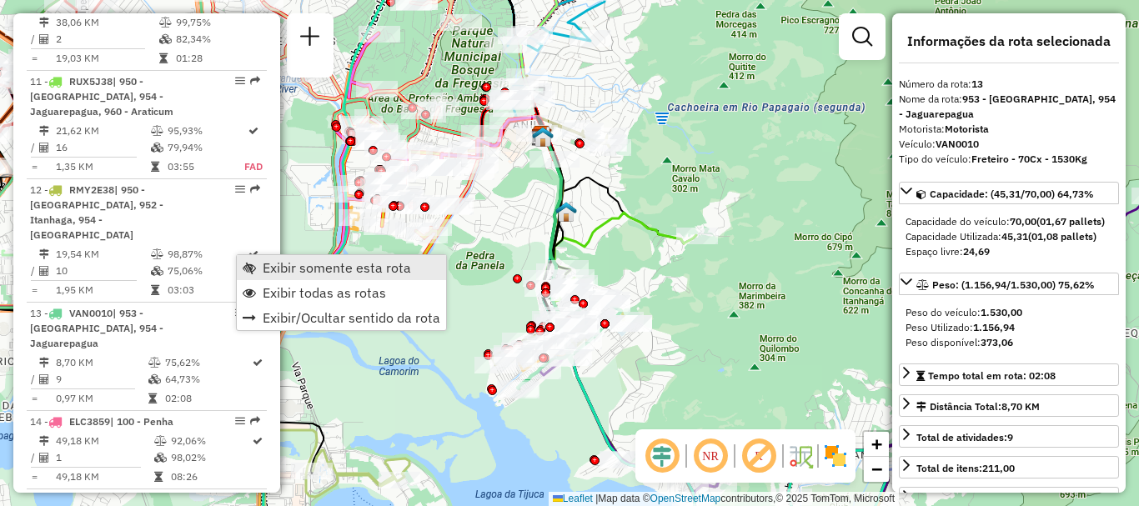
click at [258, 259] on link "Exibir somente esta rota" at bounding box center [341, 267] width 209 height 25
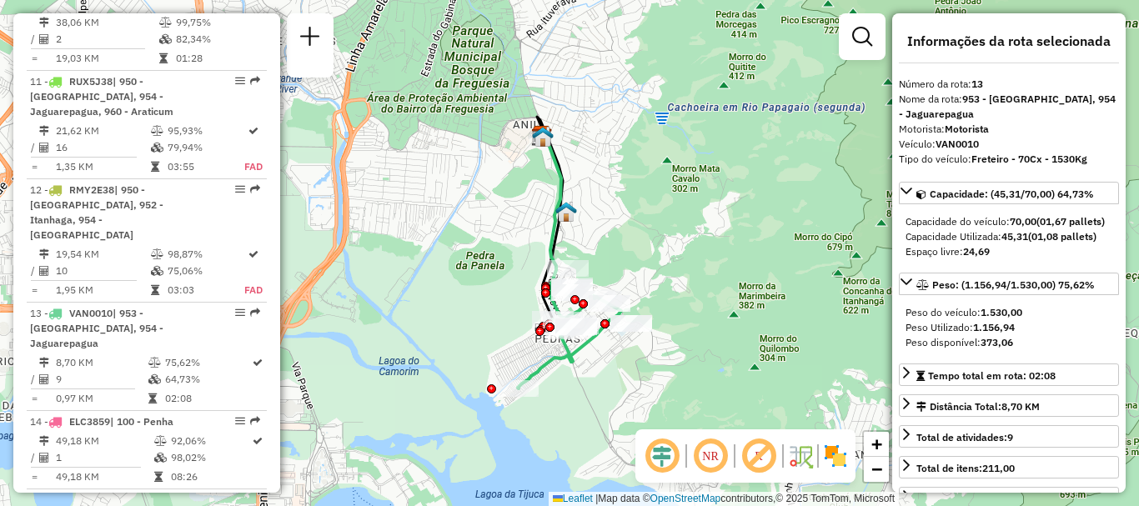
click at [273, 263] on div "Informações da Sessão 1284906 - 29/09/2025 Criação: 27/09/2025 17:22 Depósito: …" at bounding box center [146, 252] width 267 height 479
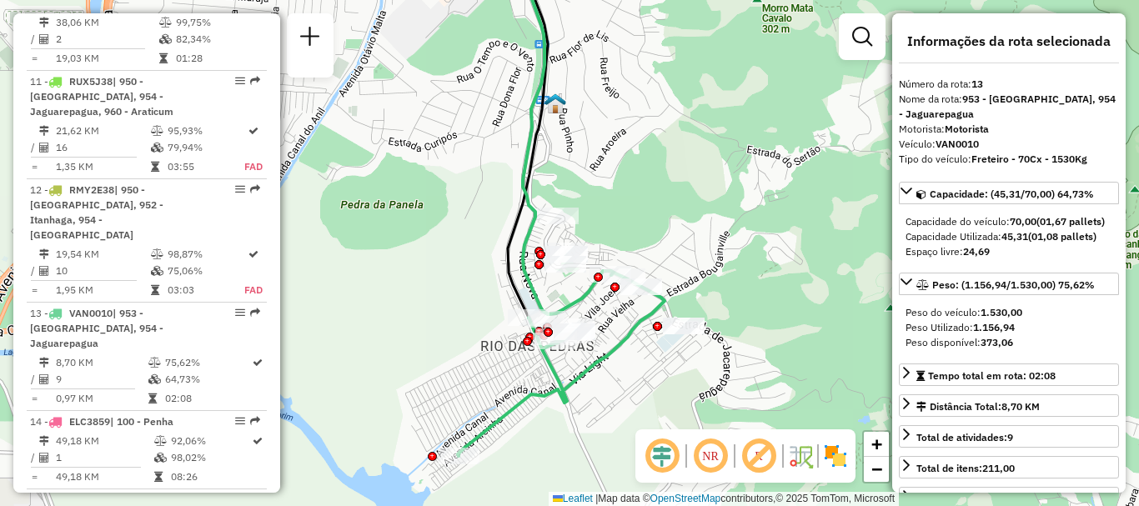
scroll to position [906, 0]
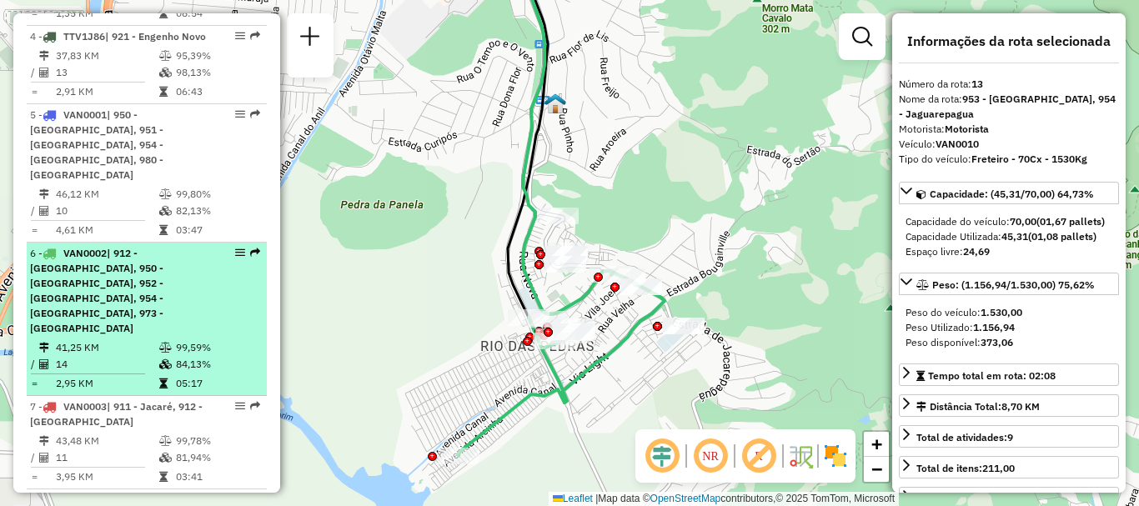
click at [235, 250] on em at bounding box center [240, 253] width 10 height 10
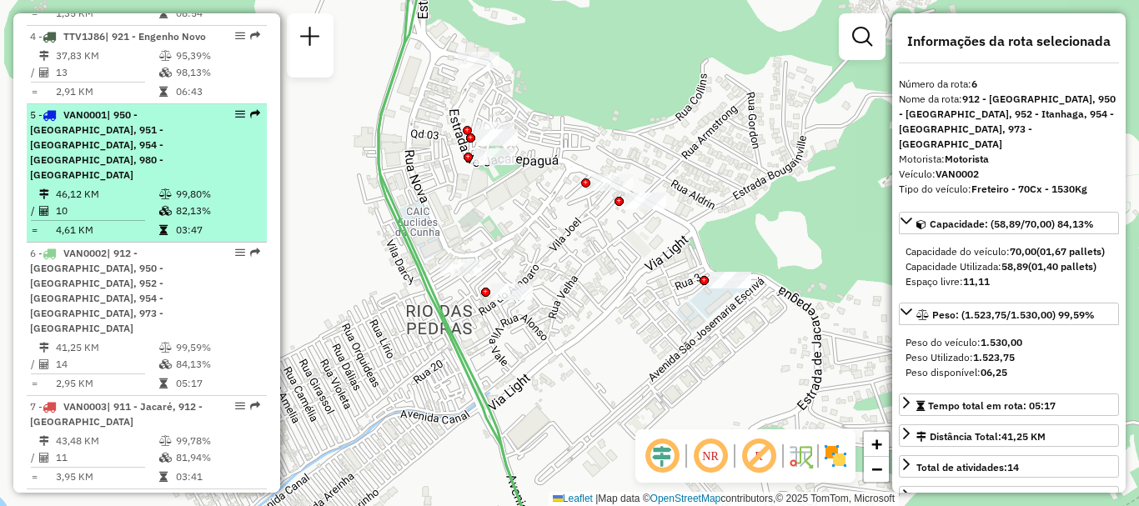
click at [238, 119] on em at bounding box center [240, 114] width 10 height 10
